Goal: Transaction & Acquisition: Download file/media

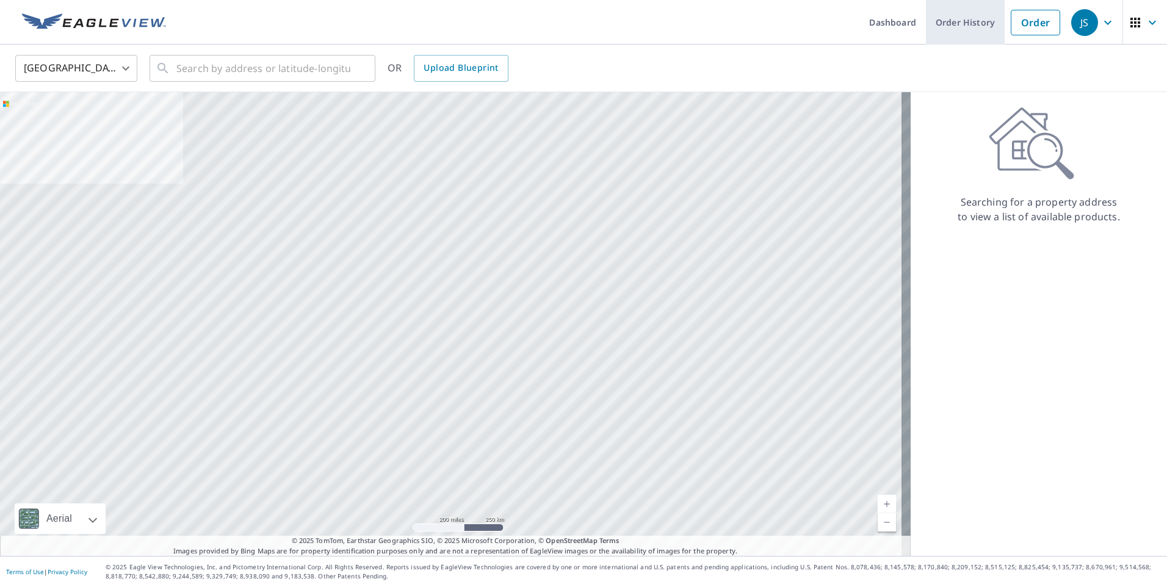
click at [953, 21] on link "Order History" at bounding box center [965, 22] width 79 height 45
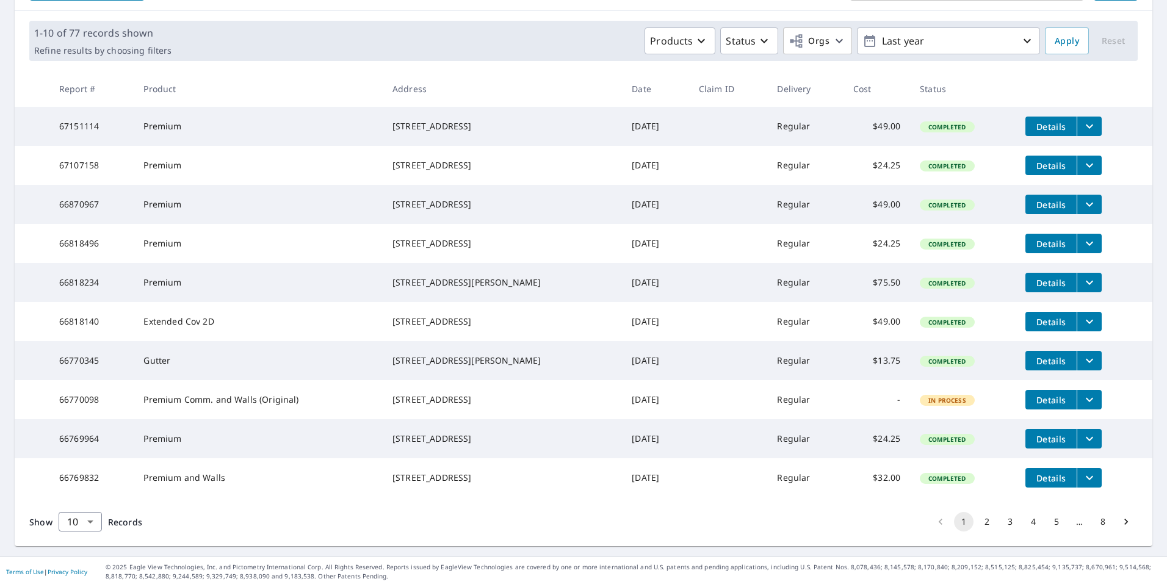
scroll to position [212, 0]
click at [977, 523] on button "2" at bounding box center [987, 522] width 20 height 20
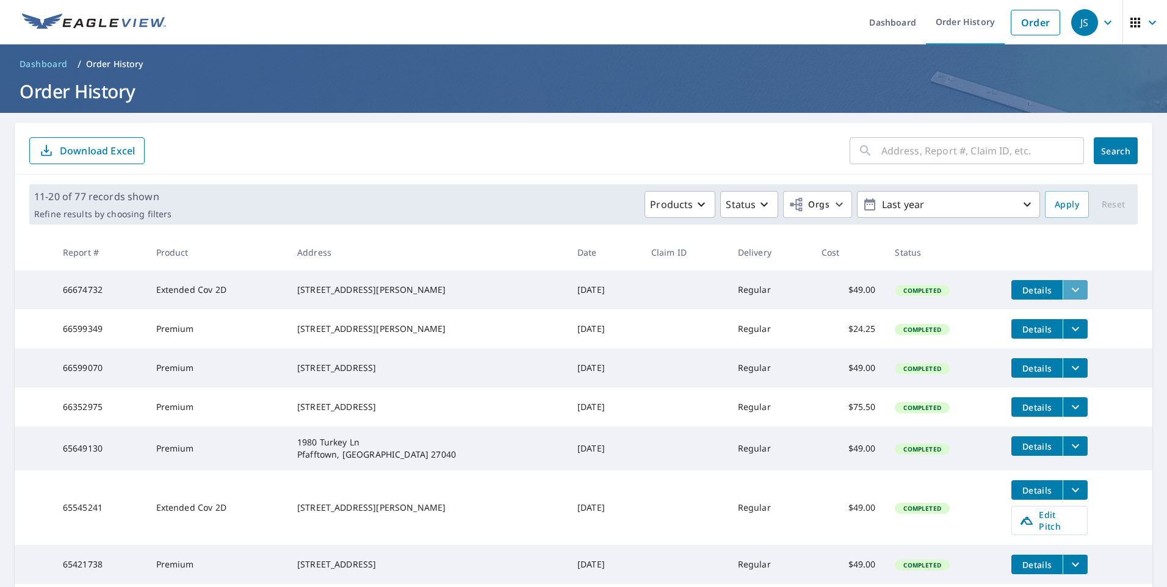
click at [1068, 287] on icon "filesDropdownBtn-66674732" at bounding box center [1075, 290] width 15 height 15
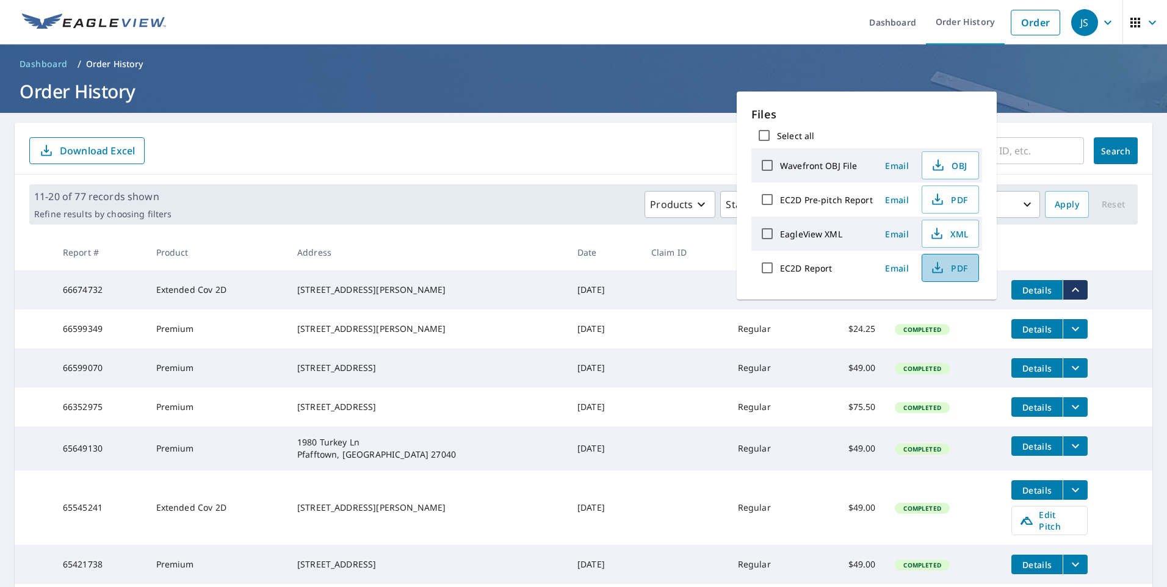
click at [958, 266] on span "PDF" at bounding box center [949, 268] width 39 height 15
click at [559, 80] on h1 "Order History" at bounding box center [584, 91] width 1138 height 25
